Goal: Check status: Check status

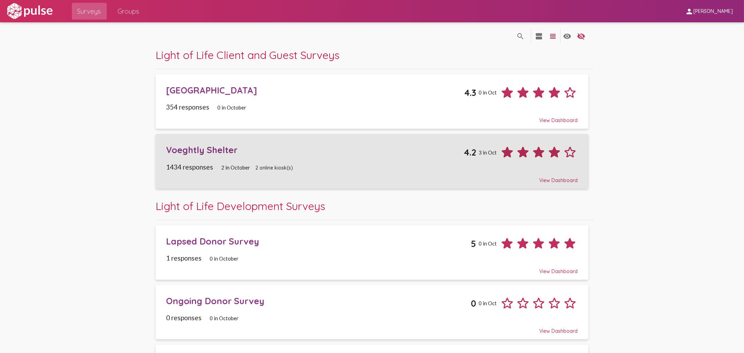
click at [235, 153] on div "Voeghtly Shelter" at bounding box center [315, 150] width 298 height 11
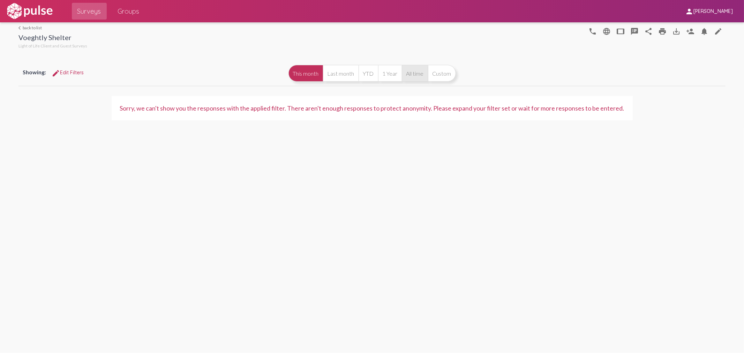
click at [413, 72] on button "All time" at bounding box center [415, 73] width 26 height 17
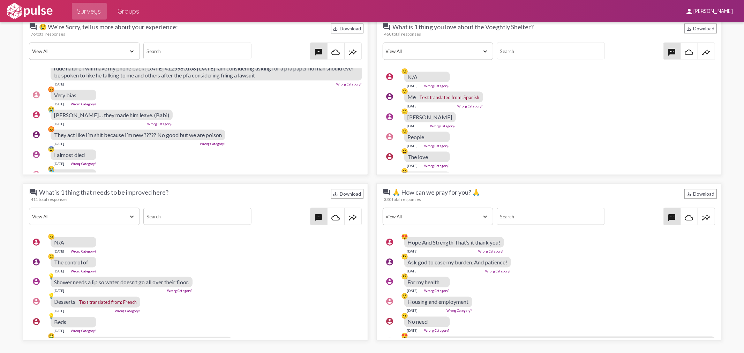
scroll to position [427, 0]
